Goal: Find specific page/section: Find specific page/section

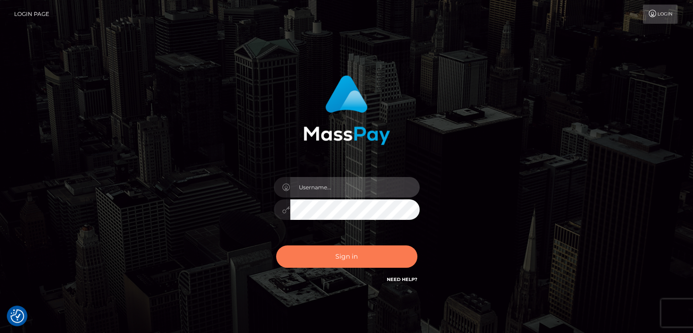
type input "petros.kidane"
click at [352, 259] on button "Sign in" at bounding box center [346, 256] width 141 height 22
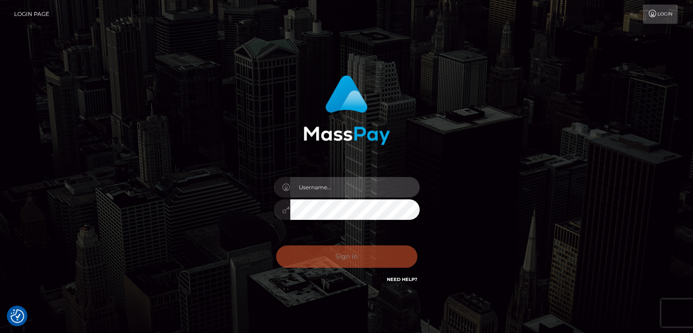
type input "petros.kidane"
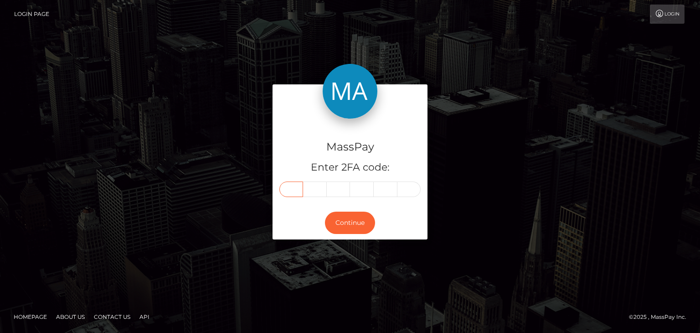
click at [288, 186] on input "text" at bounding box center [291, 188] width 24 height 15
paste input "2"
type input "2"
type input "7"
type input "0"
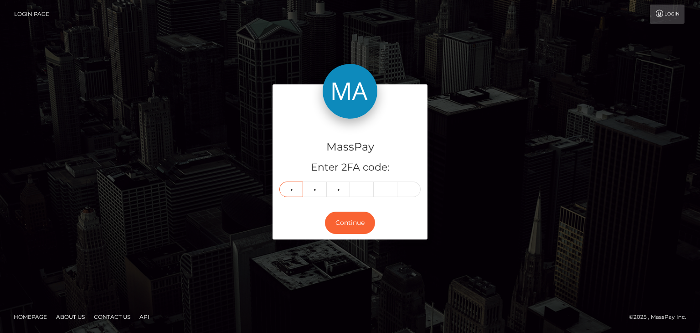
type input "0"
type input "8"
type input "6"
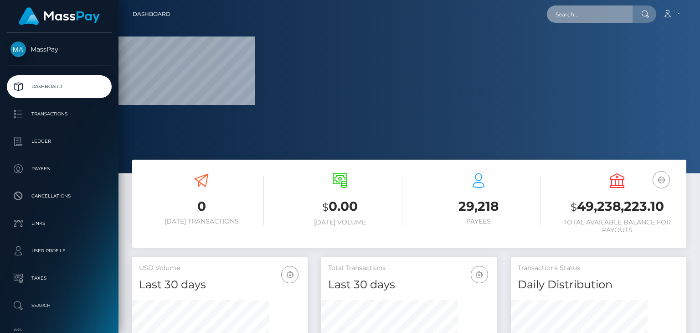
click at [584, 15] on input "text" at bounding box center [590, 13] width 86 height 17
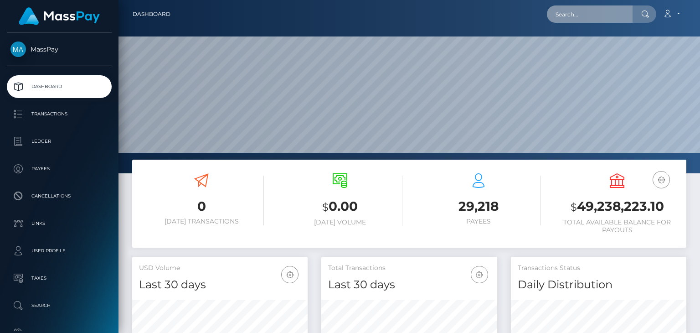
scroll to position [161, 175]
paste input "nanaseaikochan@gmail.com"
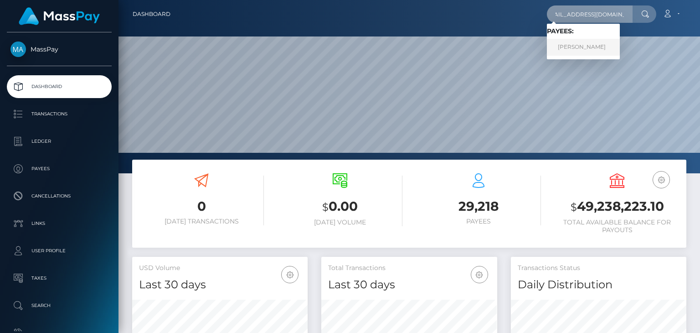
type input "nanaseaikochan@gmail.com"
click at [579, 41] on link "UBAY PEREZ PEREZ" at bounding box center [583, 47] width 73 height 17
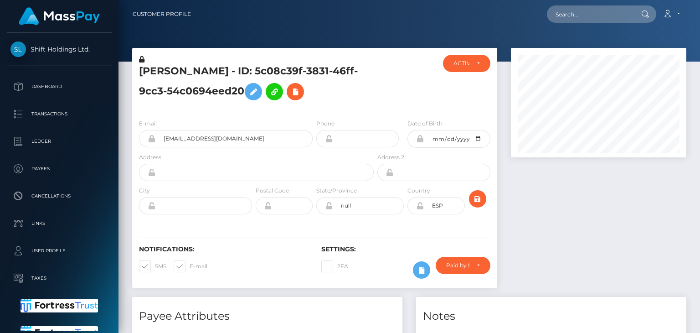
scroll to position [109, 175]
click at [493, 92] on div "ACTIVE DEACTIVE CLOSED ACTIVE" at bounding box center [466, 83] width 61 height 57
click at [554, 183] on div at bounding box center [598, 172] width 189 height 249
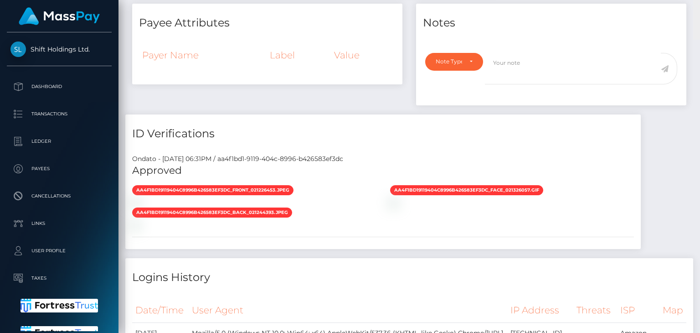
scroll to position [0, 0]
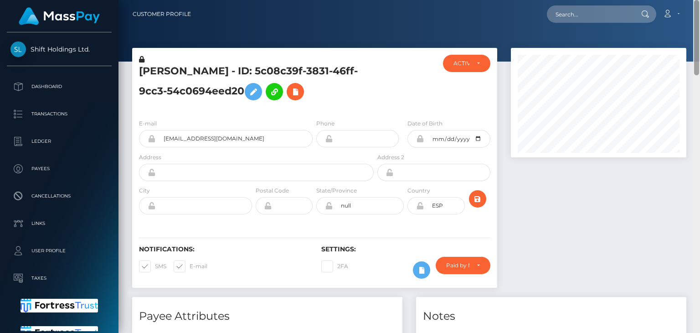
drag, startPoint x: 698, startPoint y: 188, endPoint x: 699, endPoint y: -40, distance: 227.3
click at [699, 0] on html "Shift Holdings Ltd. Dashboard Transactions Ledger Payees Links" at bounding box center [350, 166] width 700 height 333
click at [154, 72] on h5 "UBAY PEREZ PEREZ - ID: 5c08c39f-3831-46ff-9cc3-54c0694eed20" at bounding box center [254, 84] width 230 height 41
copy h5 "UBAY"
